Goal: Check status: Check status

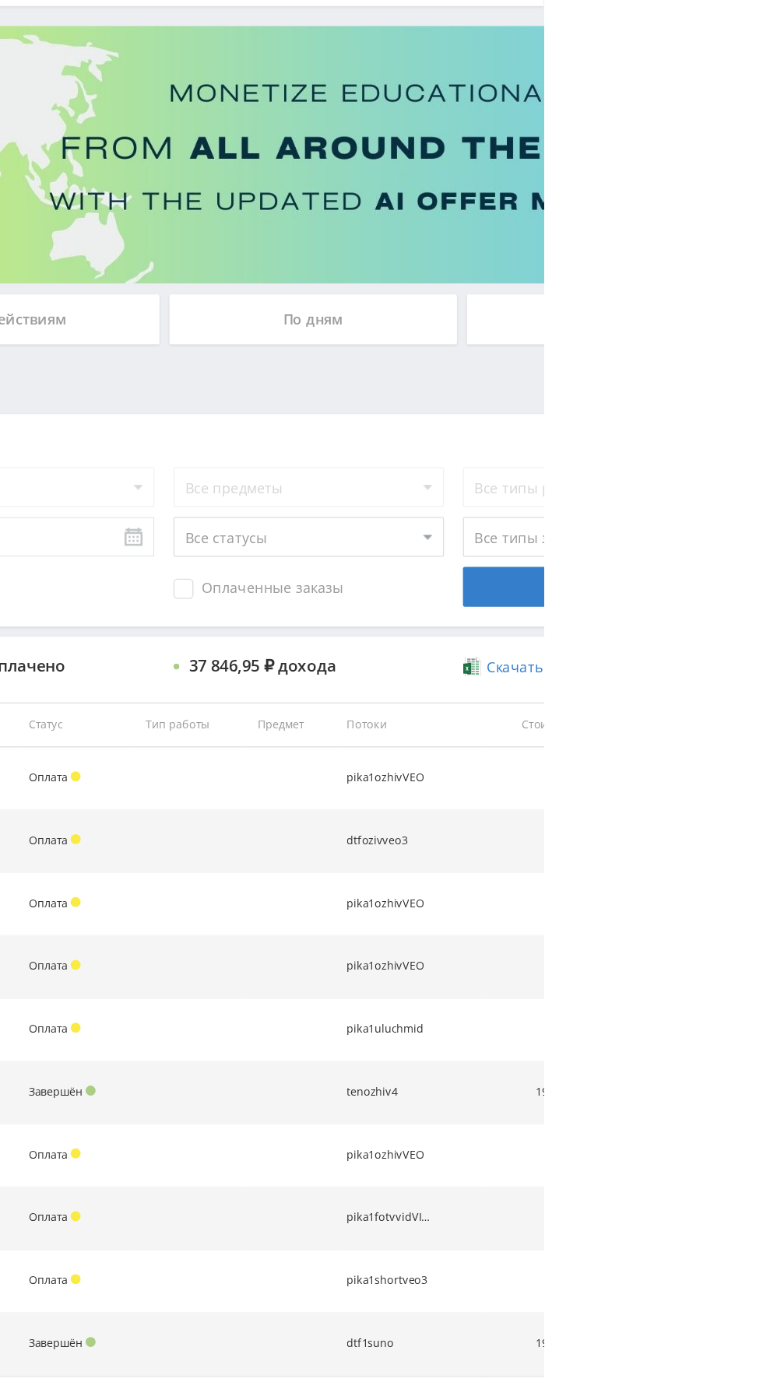
click at [534, 1192] on span "1397" at bounding box center [529, 1189] width 25 height 15
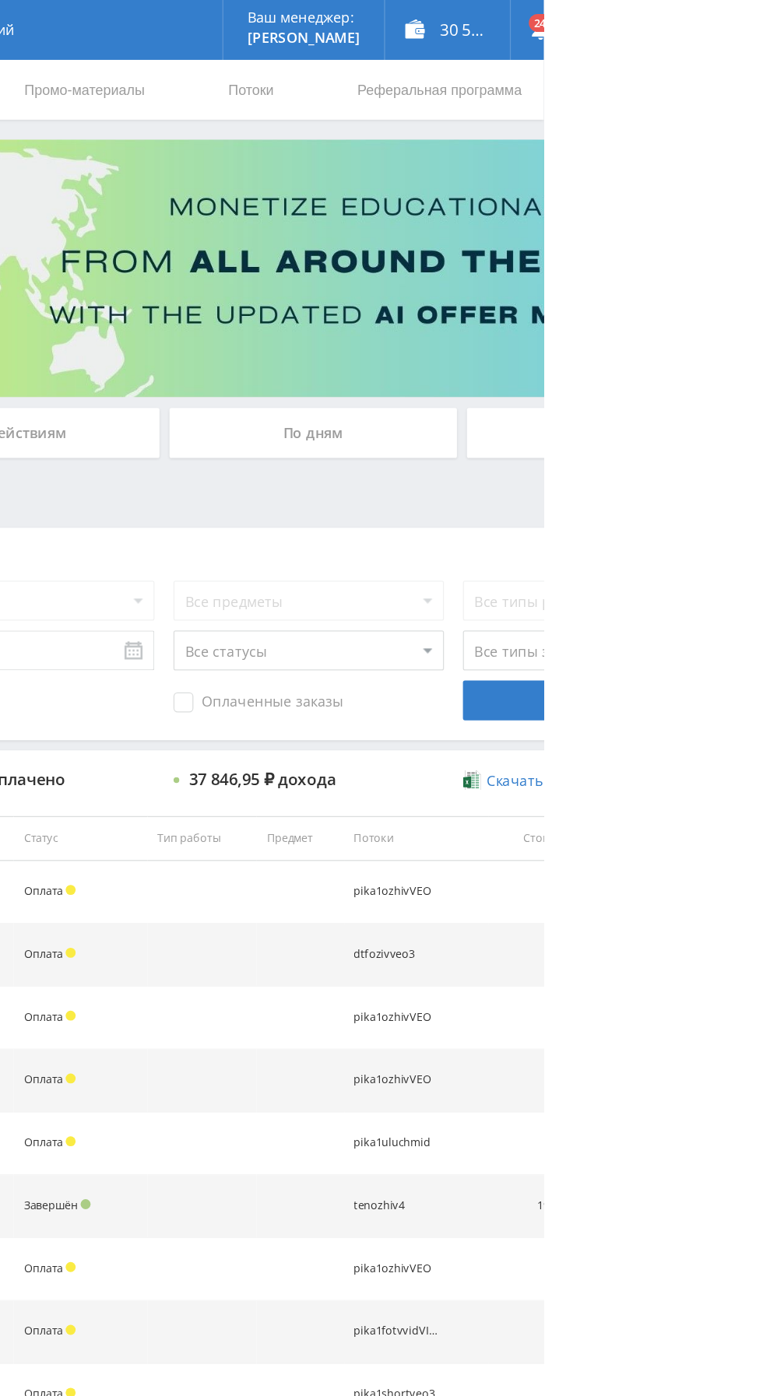
click at [524, 325] on div "По дням" at bounding box center [583, 337] width 224 height 39
click at [0, 0] on input "По дням" at bounding box center [0, 0] width 0 height 0
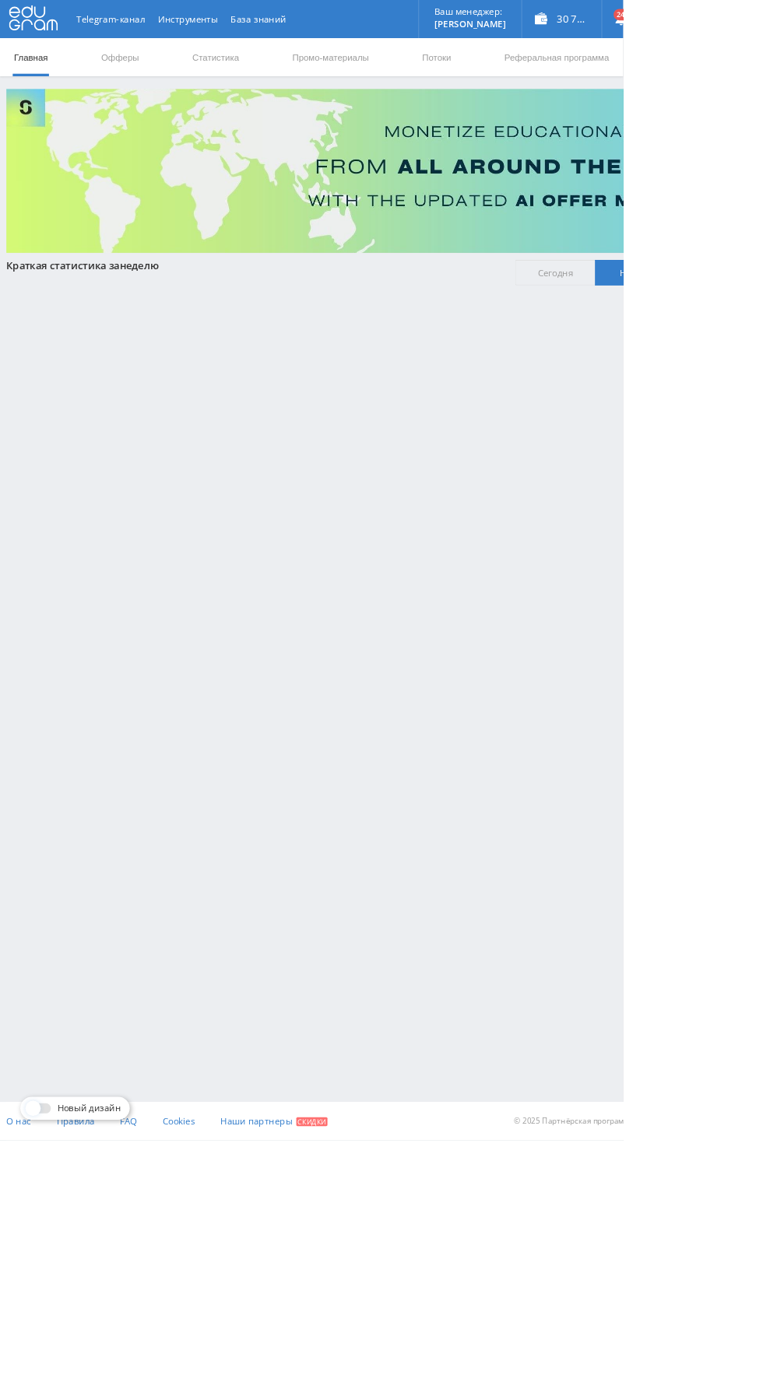
click at [267, 69] on link "Статистика" at bounding box center [263, 70] width 61 height 47
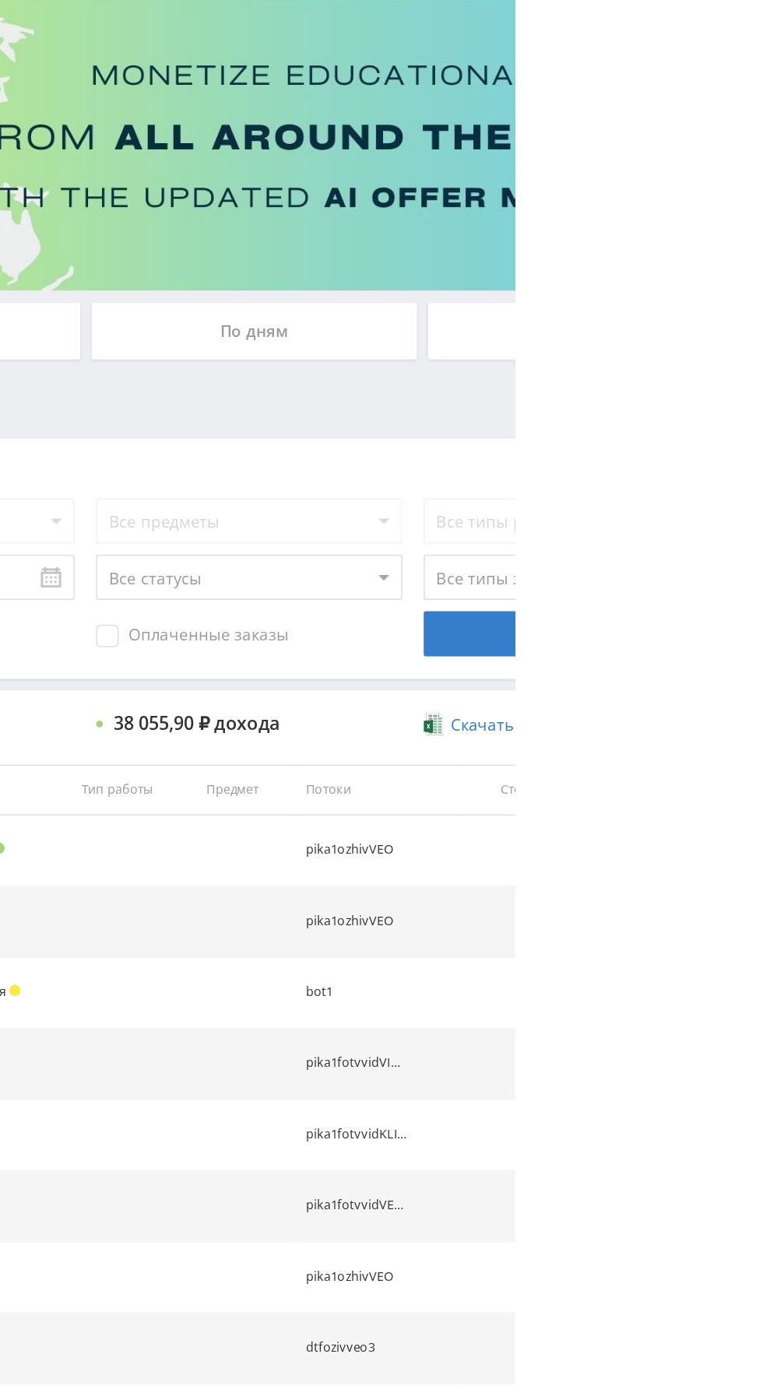
click at [528, 335] on div "По дням" at bounding box center [583, 337] width 224 height 39
click at [0, 0] on input "По дням" at bounding box center [0, 0] width 0 height 0
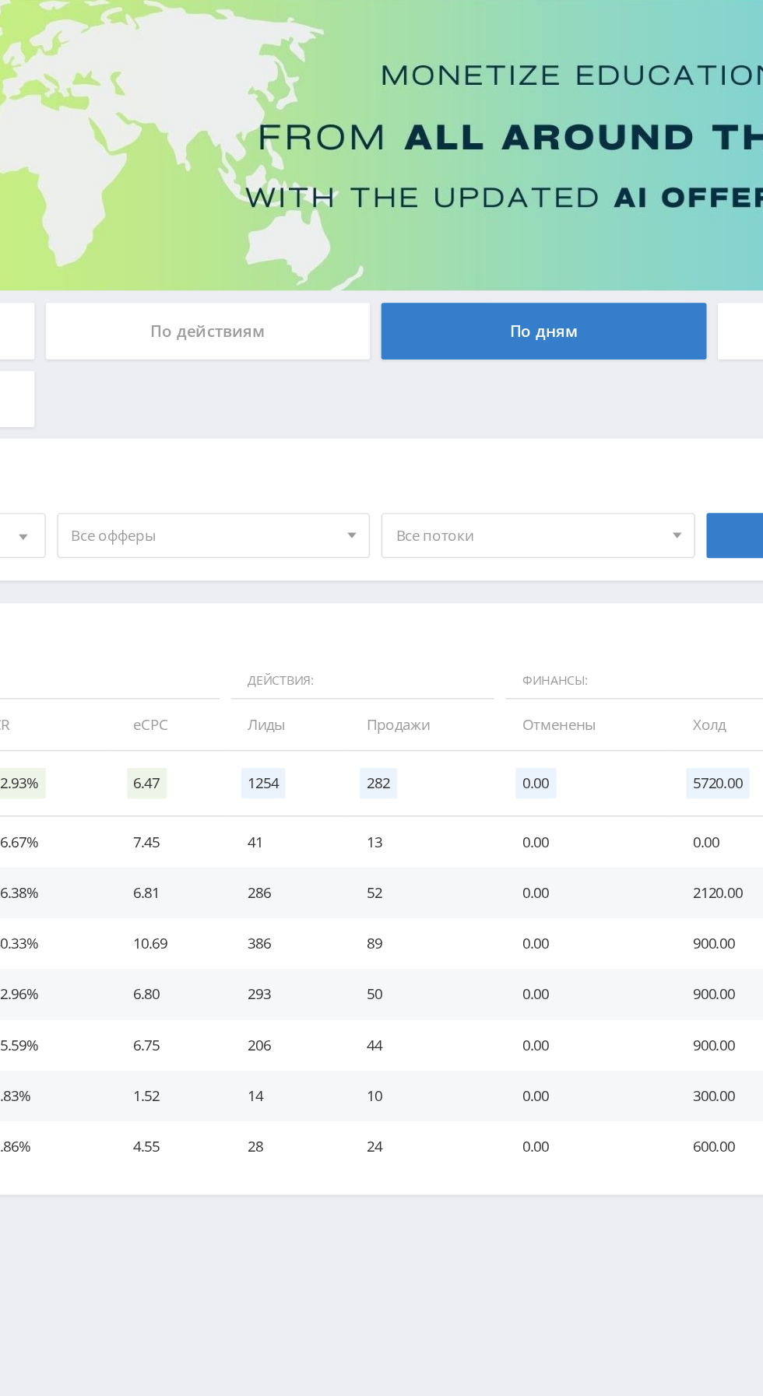
click at [311, 469] on span "Все офферы" at bounding box center [349, 479] width 182 height 30
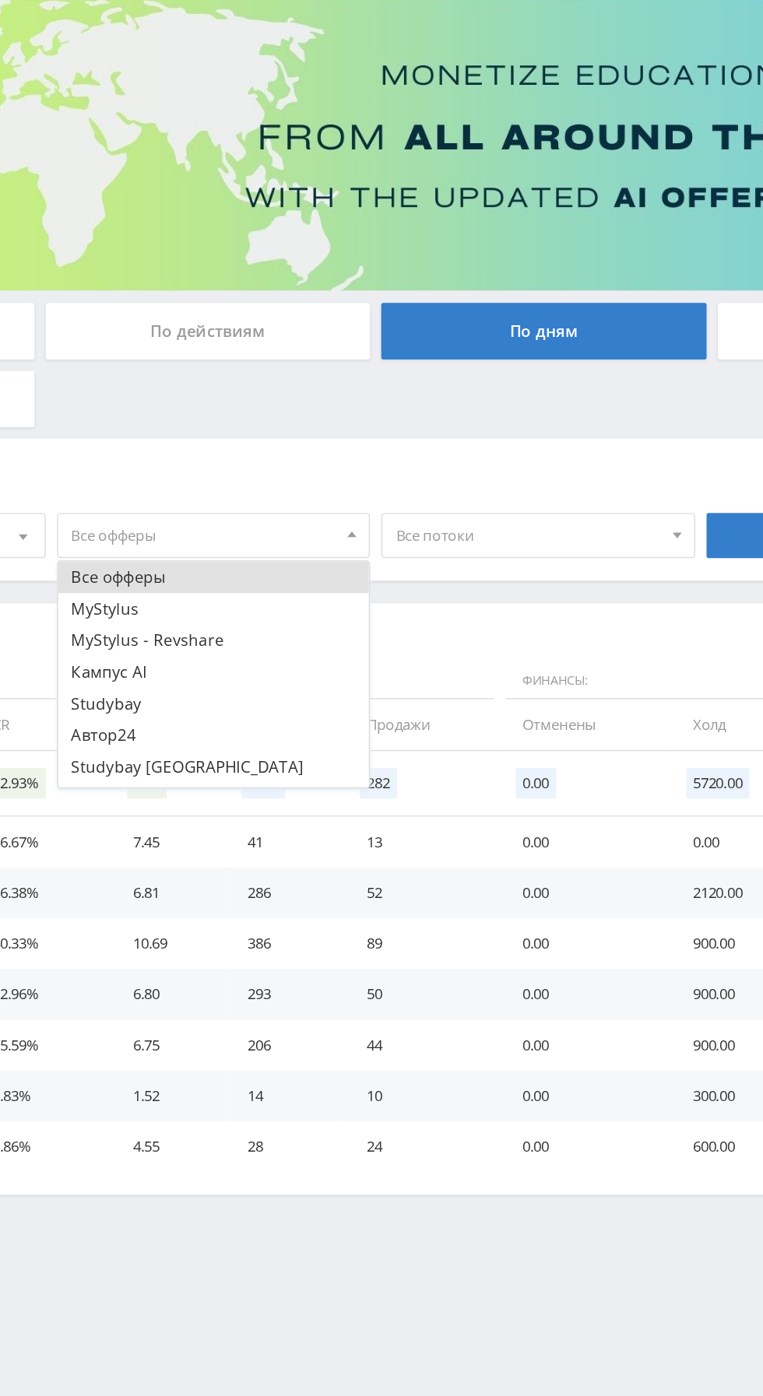
click at [270, 574] on button "Кампус AI" at bounding box center [355, 573] width 215 height 22
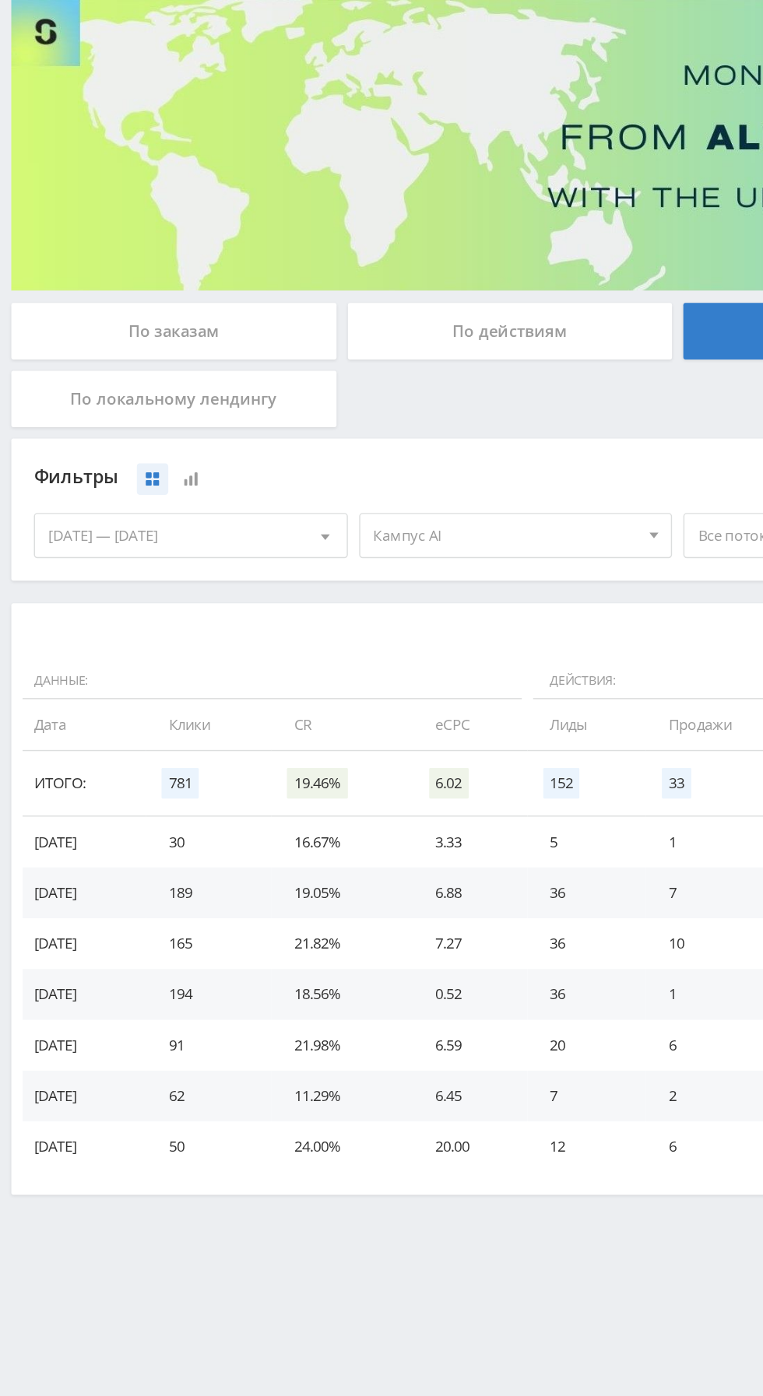
click at [64, 476] on div "[DATE] — [DATE]" at bounding box center [131, 479] width 215 height 30
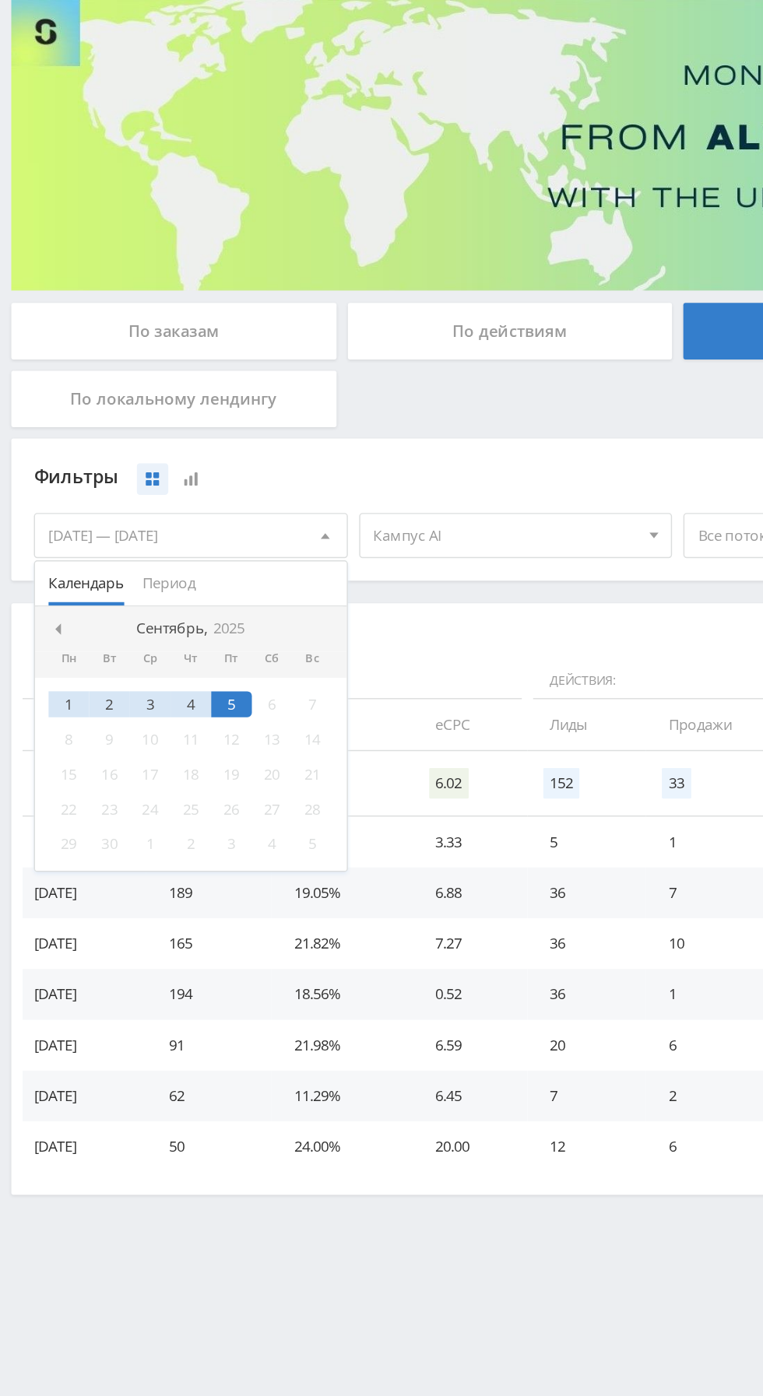
click at [103, 497] on span "Период" at bounding box center [116, 511] width 37 height 30
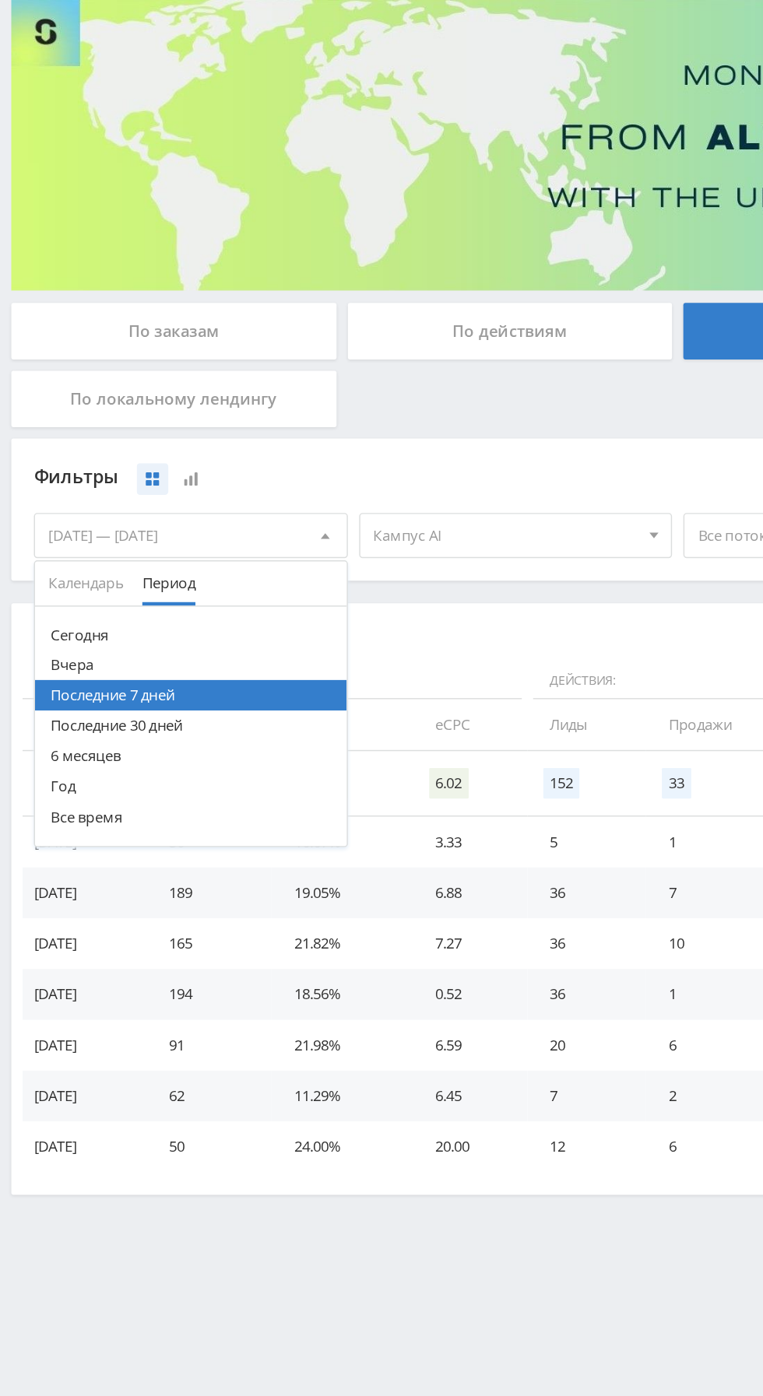
click at [58, 632] on button "6 месяцев" at bounding box center [131, 630] width 215 height 21
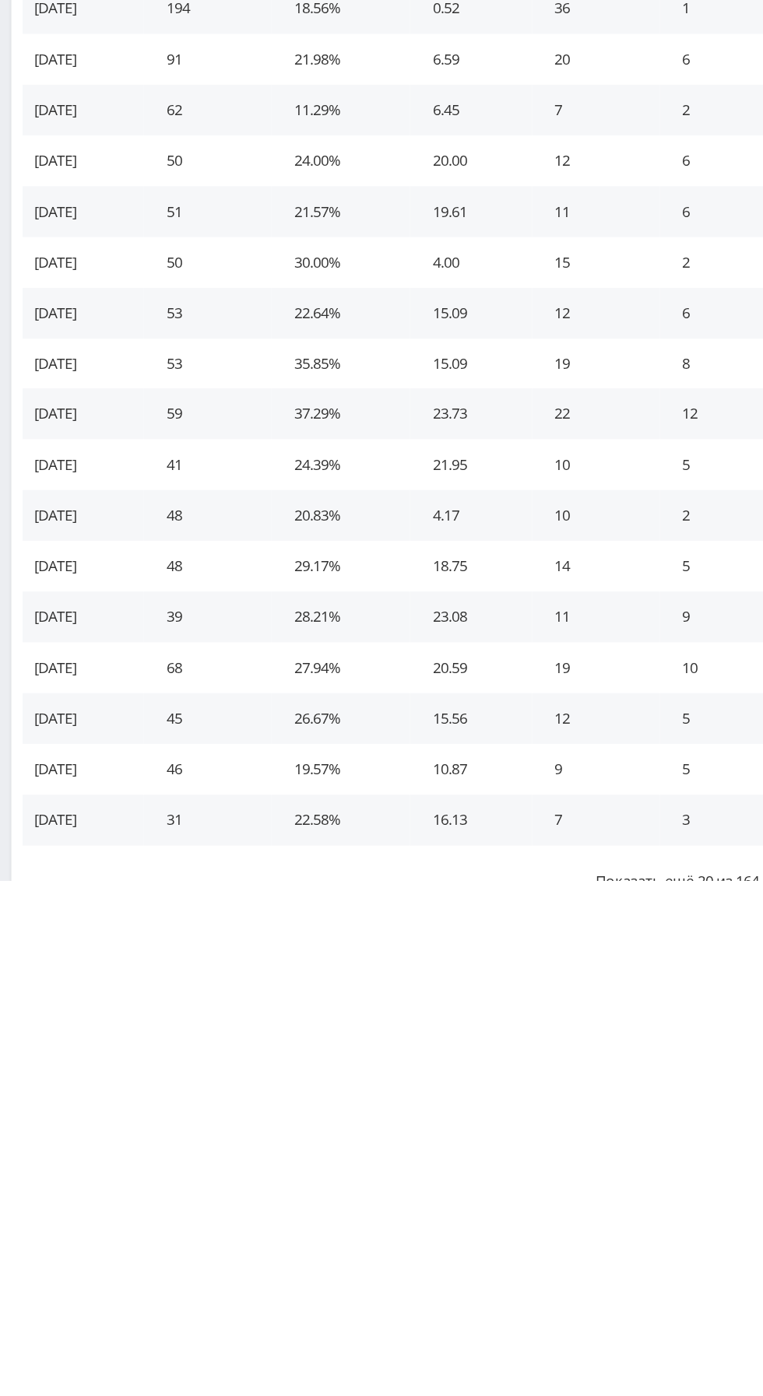
click at [128, 1395] on button "Показать ещё 20 из 164" at bounding box center [467, 1396] width 903 height 49
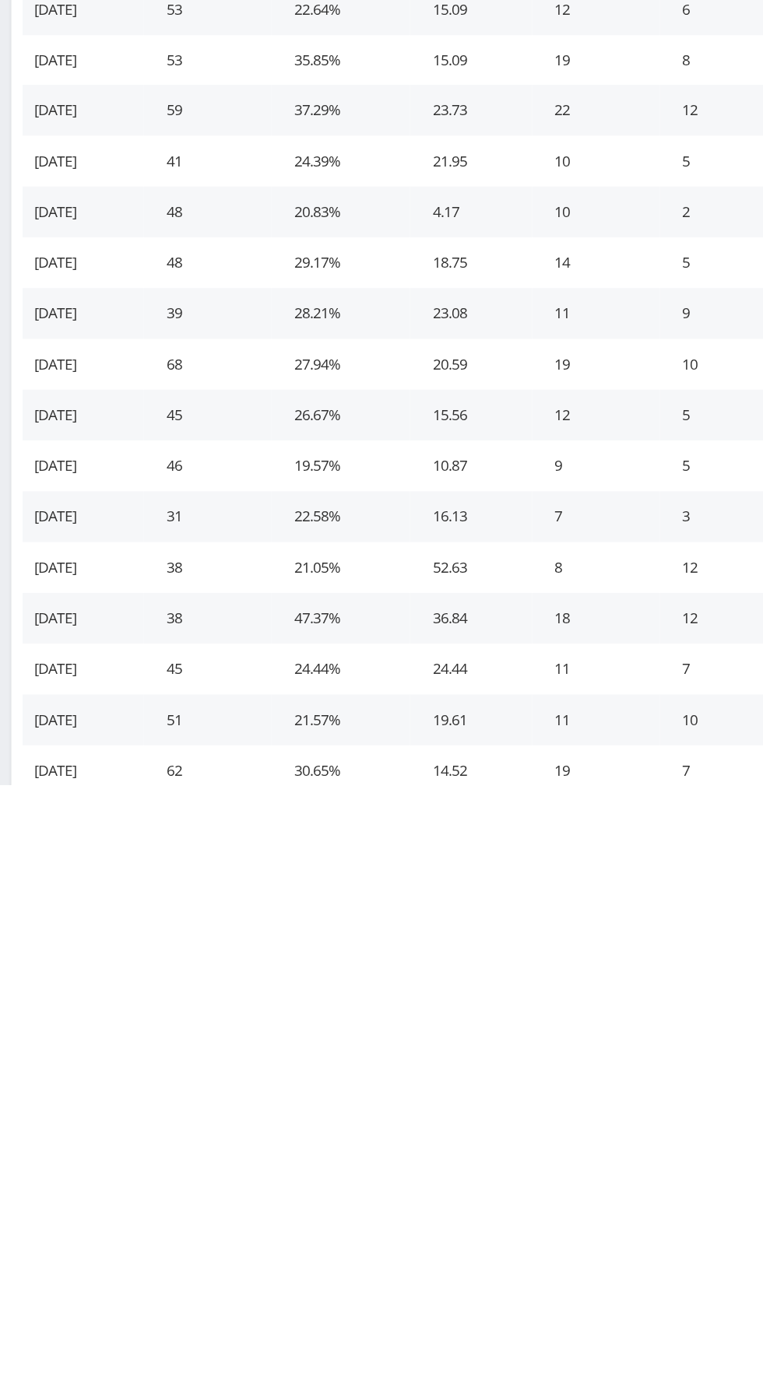
scroll to position [264, 0]
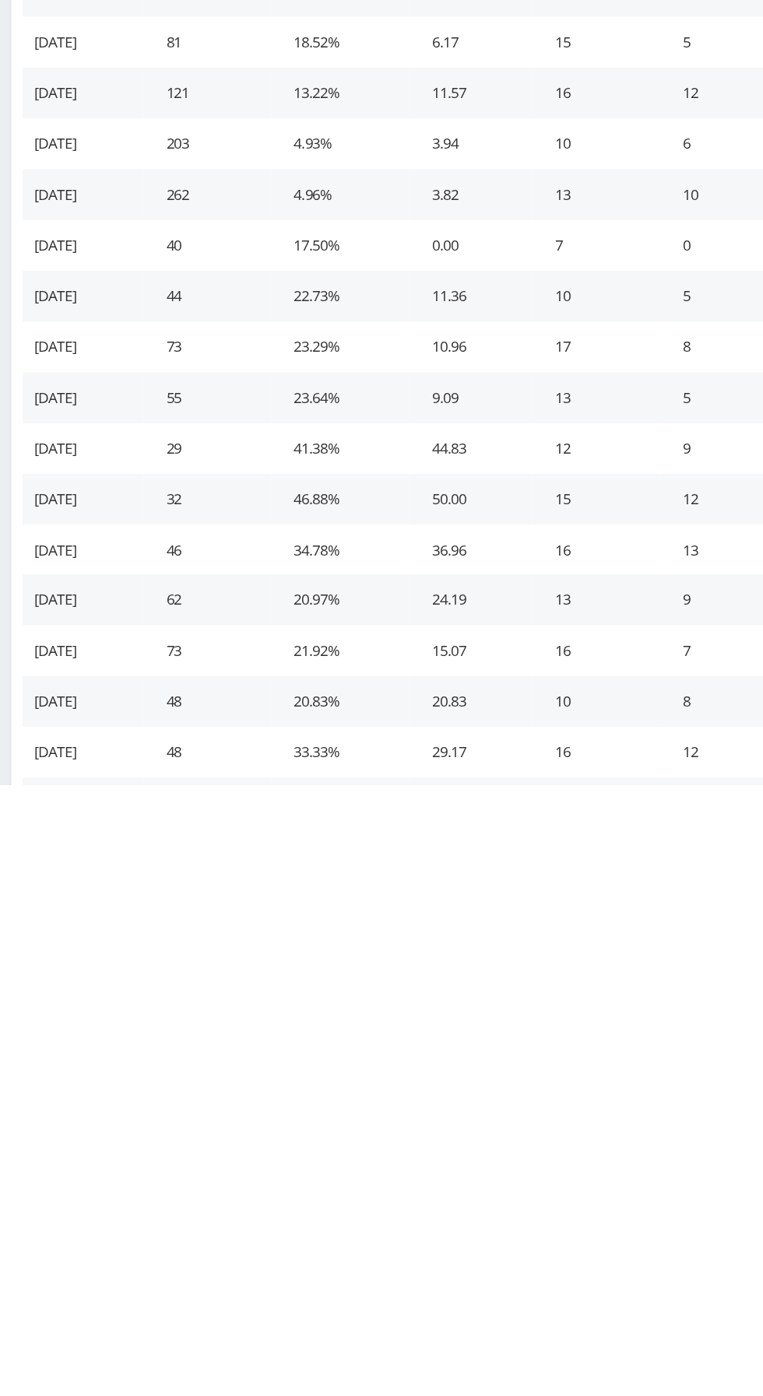
scroll to position [963, 0]
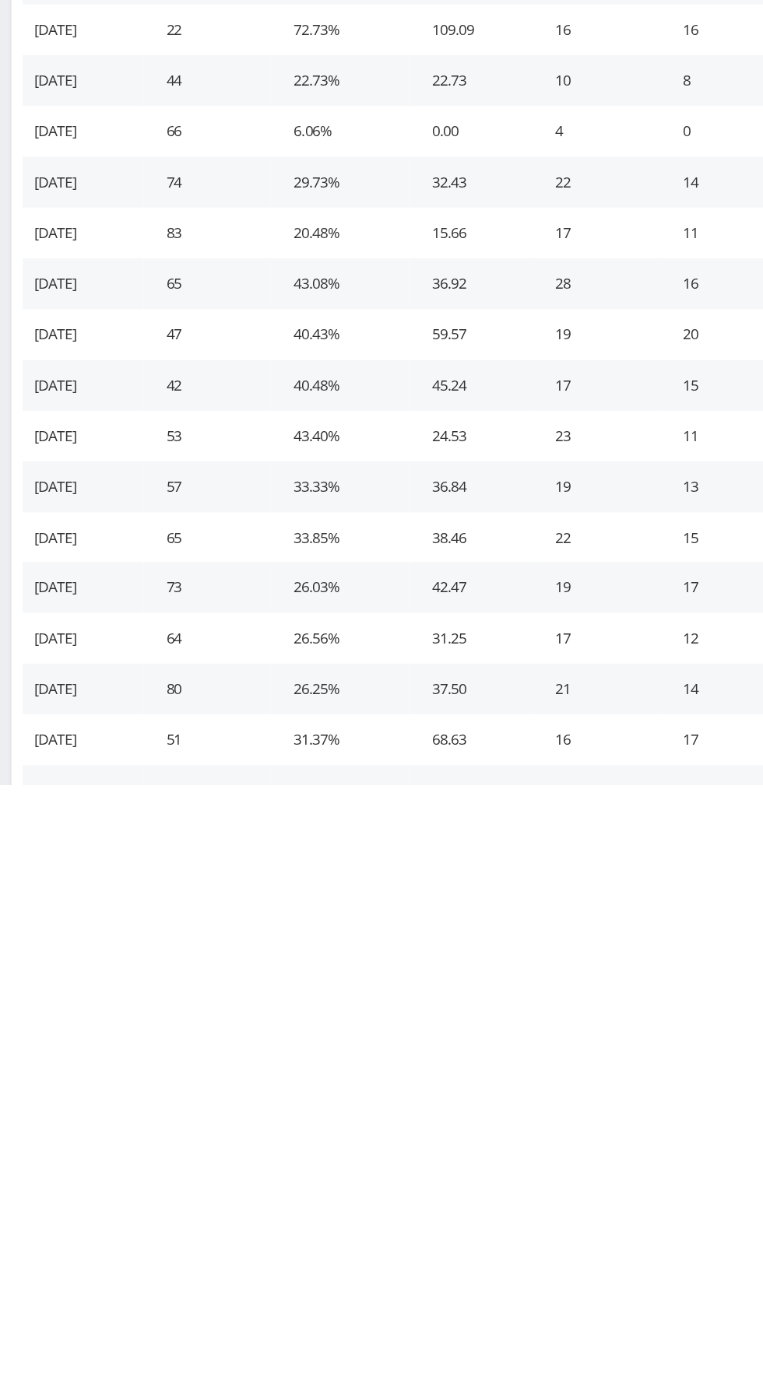
scroll to position [1663, 0]
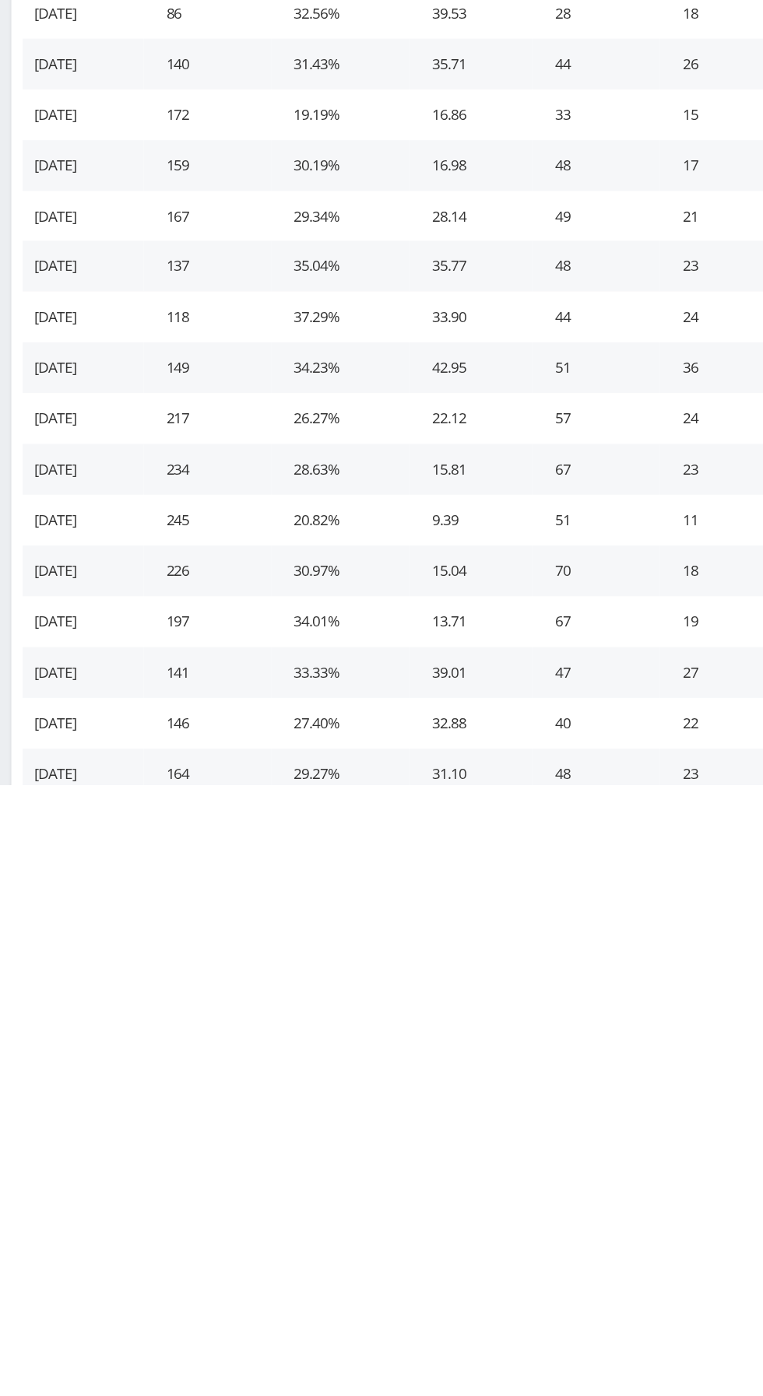
scroll to position [2363, 0]
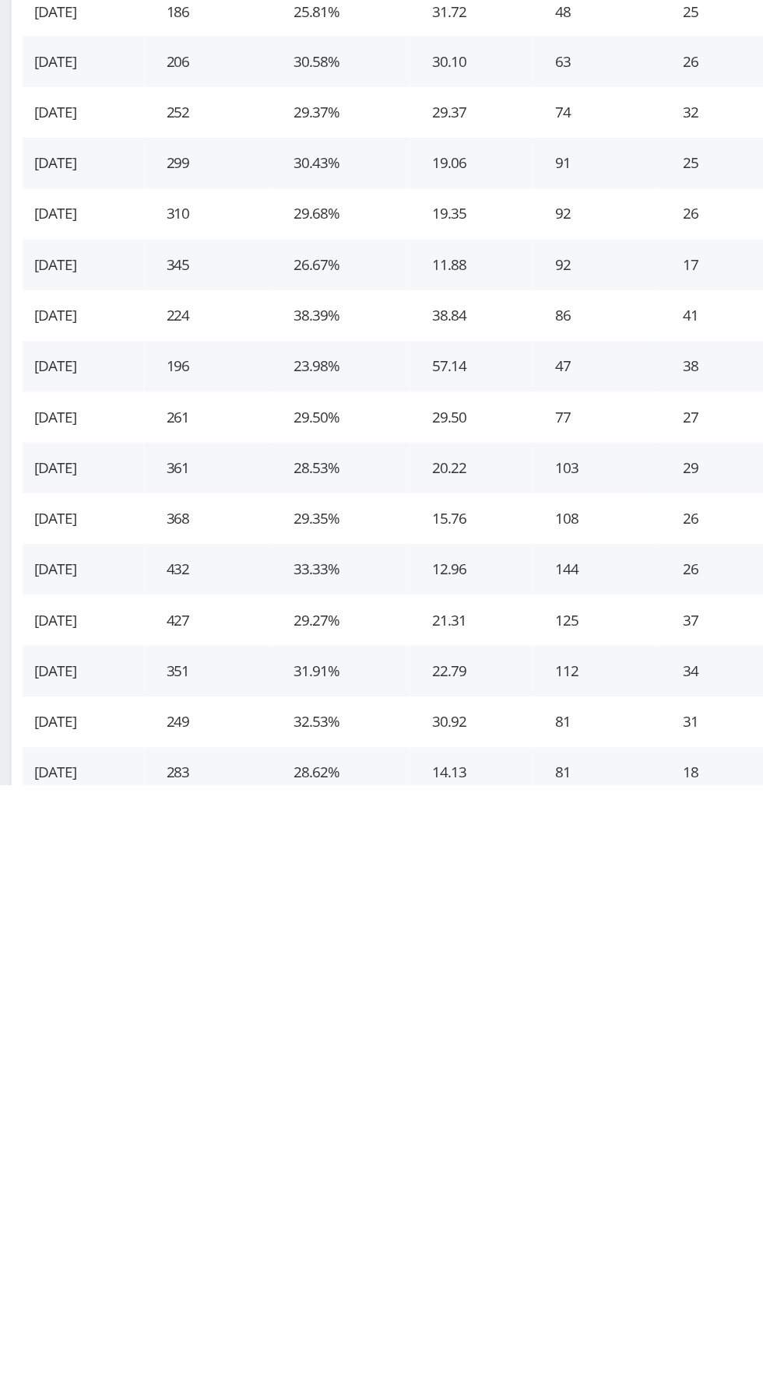
scroll to position [3062, 0]
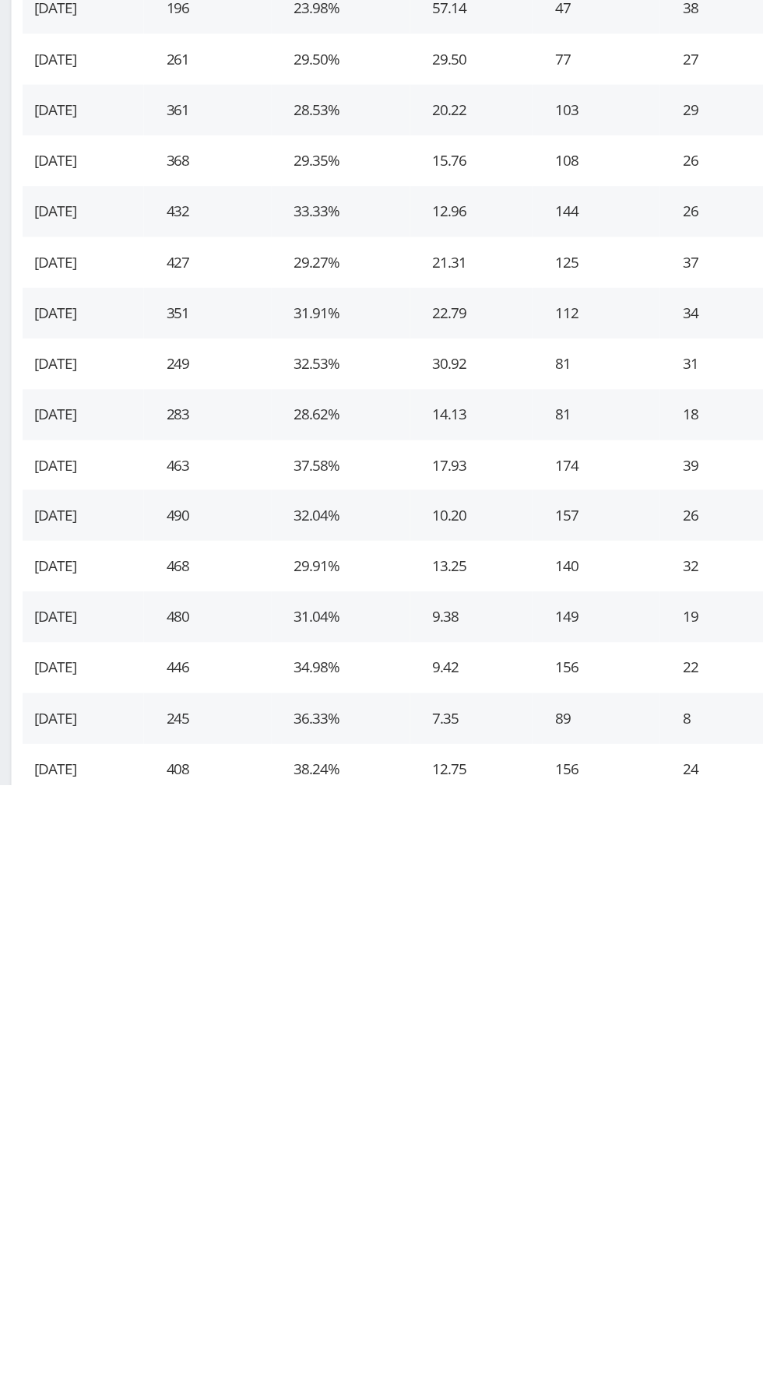
scroll to position [3762, 0]
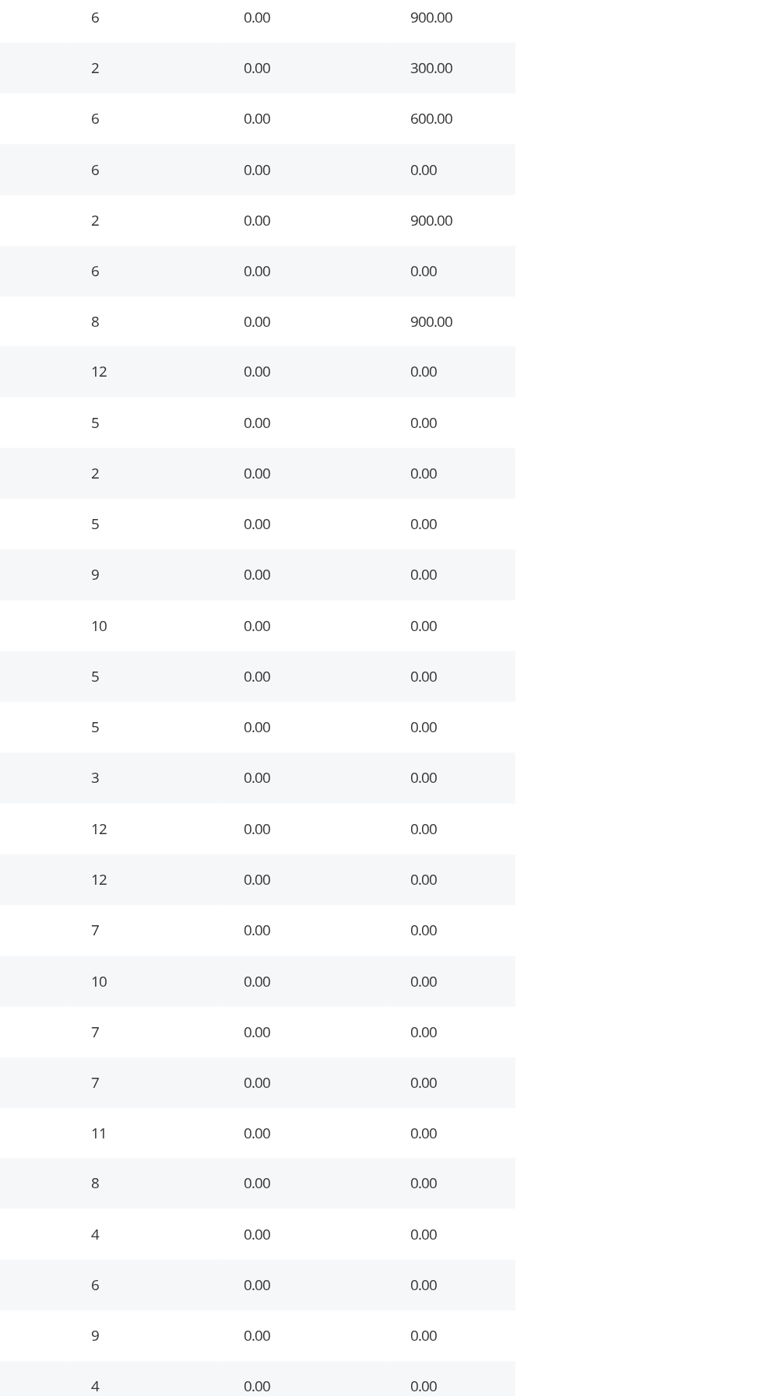
scroll to position [0, 0]
